Goal: Information Seeking & Learning: Learn about a topic

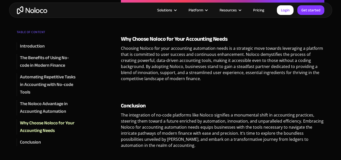
scroll to position [578, 0]
click at [304, 86] on div "Why Choose Noloco for Your Accounting Needs Choosing Noloco for your accounting…" at bounding box center [223, 66] width 204 height 63
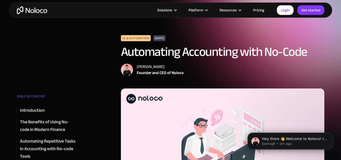
scroll to position [0, 0]
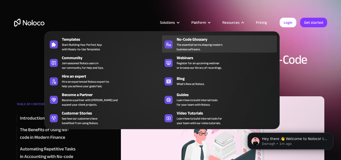
click at [211, 43] on span "The essential terms shaping modern business software." at bounding box center [200, 46] width 46 height 9
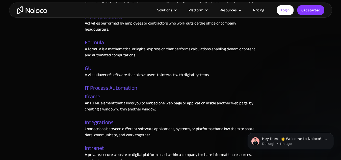
scroll to position [1053, 0]
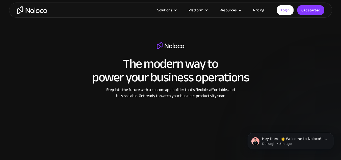
scroll to position [669, 0]
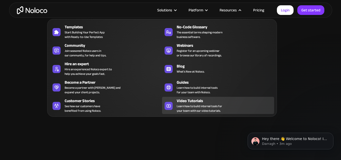
click at [177, 102] on div "Video Tutorials" at bounding box center [227, 101] width 100 height 6
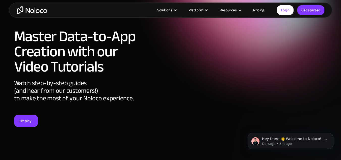
scroll to position [16, 0]
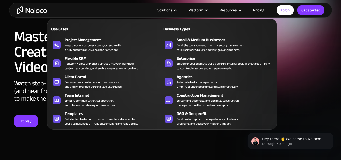
click at [170, 9] on div "Solutions" at bounding box center [164, 10] width 15 height 7
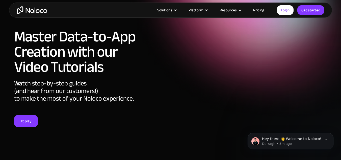
click at [177, 11] on div at bounding box center [176, 10] width 4 height 4
